Goal: Task Accomplishment & Management: Manage account settings

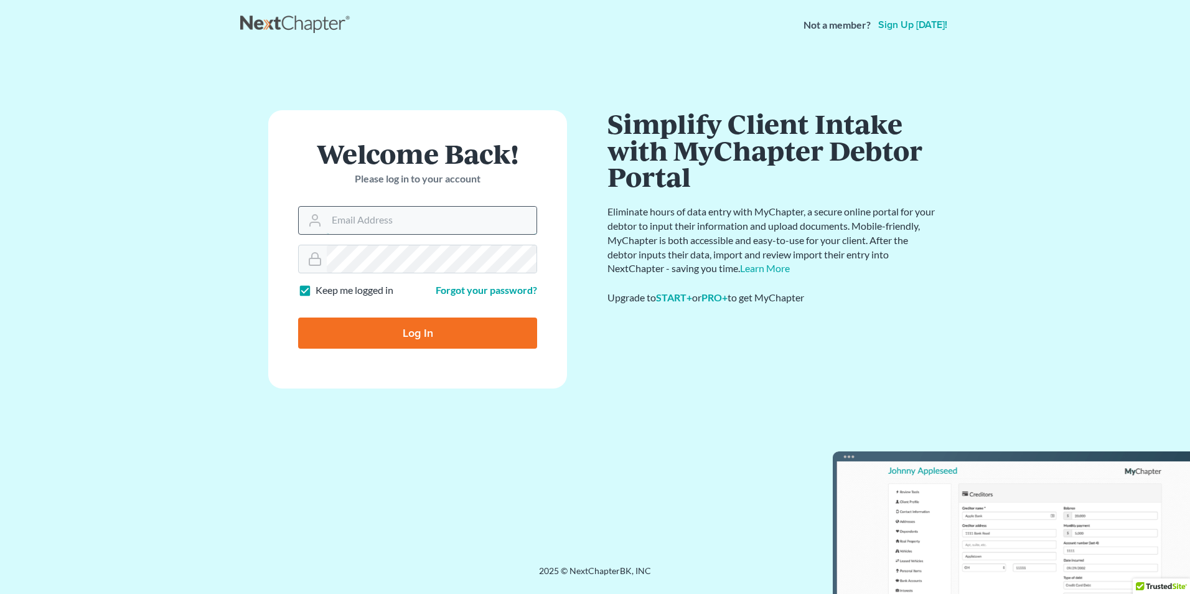
drag, startPoint x: 366, startPoint y: 220, endPoint x: 371, endPoint y: 229, distance: 10.9
click at [367, 220] on input "Email Address" at bounding box center [432, 220] width 210 height 27
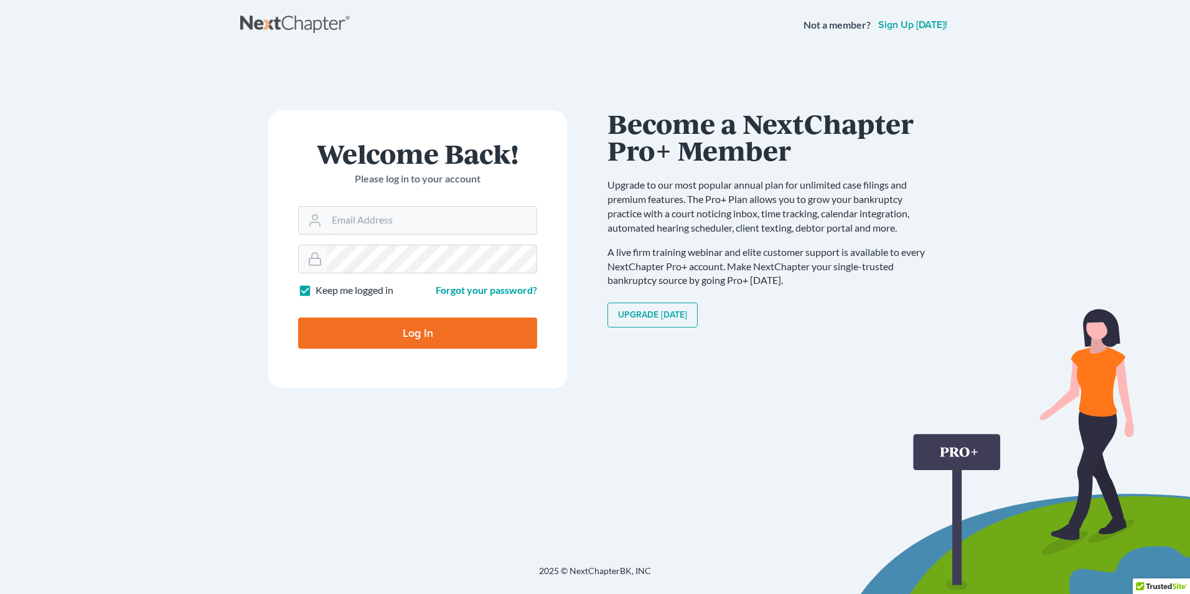
type input "rhonda@montejwhite.com"
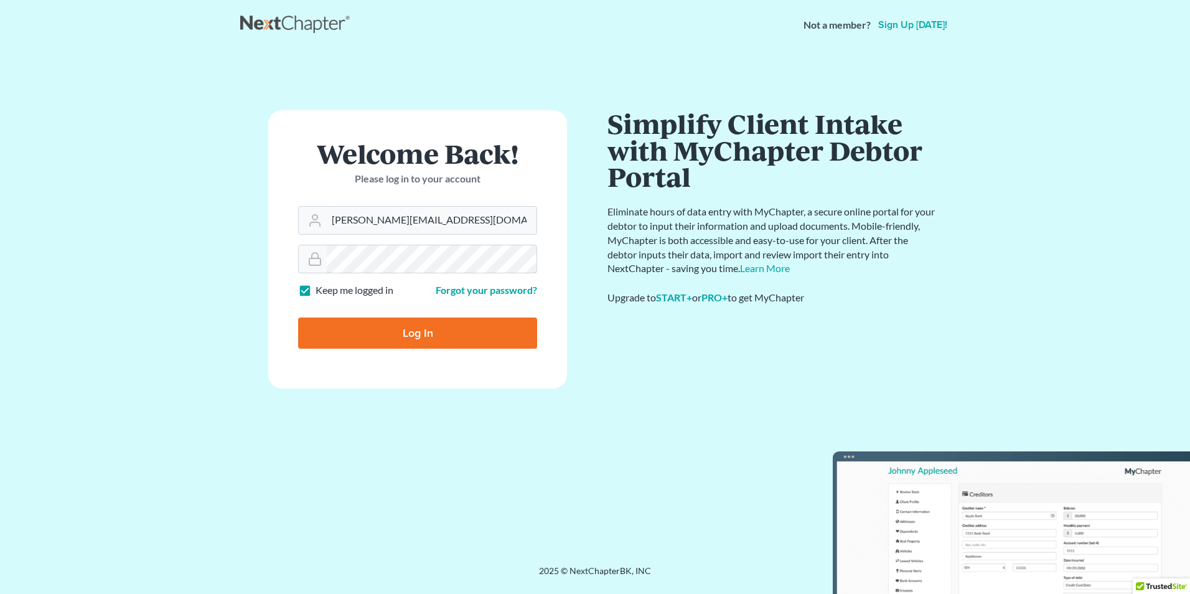
click at [298, 317] on input "Log In" at bounding box center [417, 332] width 239 height 31
type input "Thinking..."
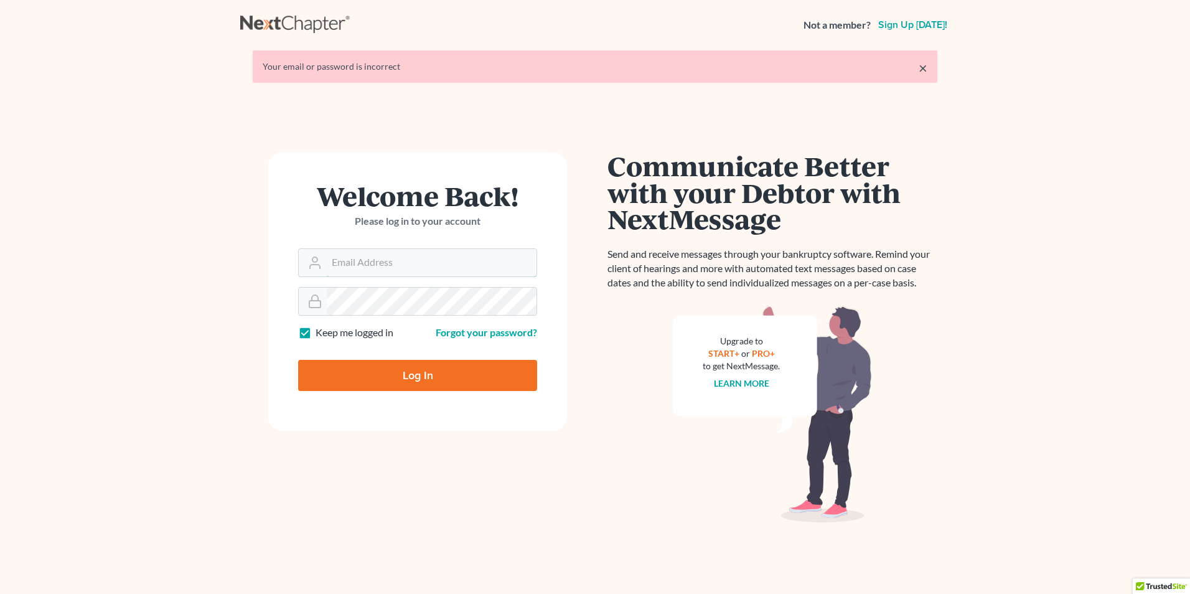
click at [404, 263] on input "Email Address" at bounding box center [432, 262] width 210 height 27
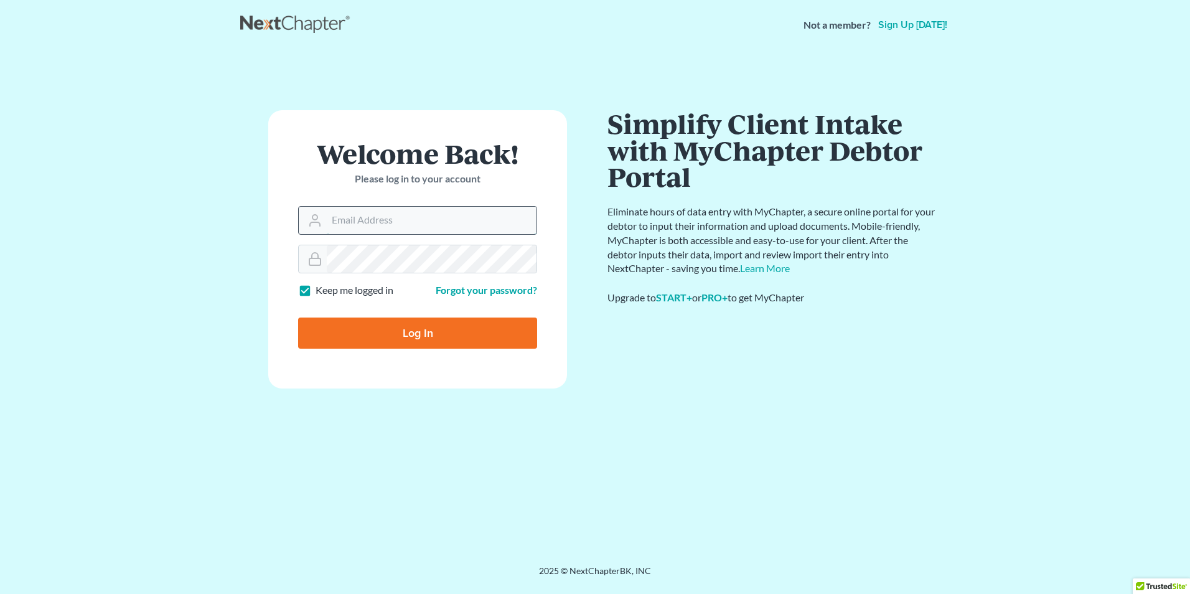
type input "[PERSON_NAME][EMAIL_ADDRESS][DOMAIN_NAME]"
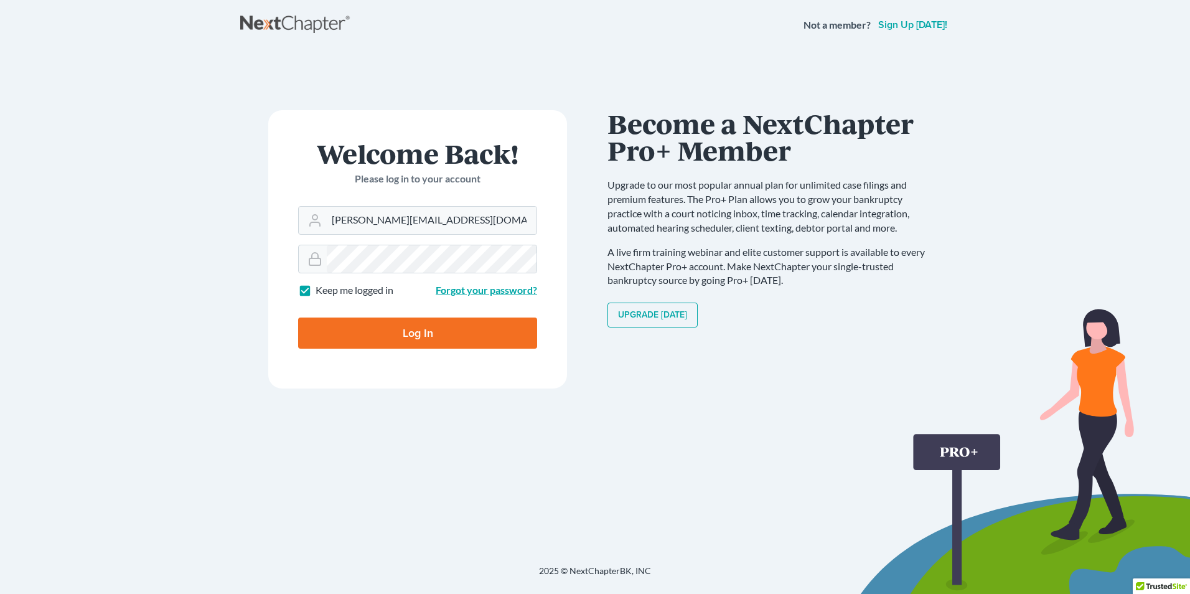
click at [465, 292] on link "Forgot your password?" at bounding box center [486, 290] width 101 height 12
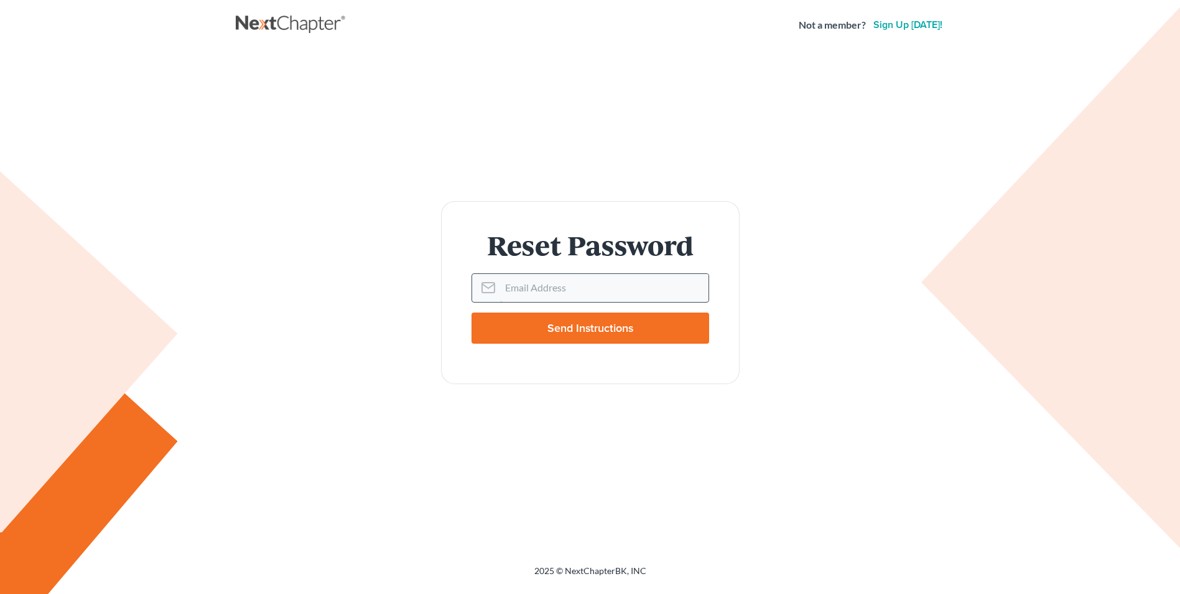
click at [518, 292] on input "Email Address" at bounding box center [604, 287] width 208 height 27
